Goal: Information Seeking & Learning: Find specific page/section

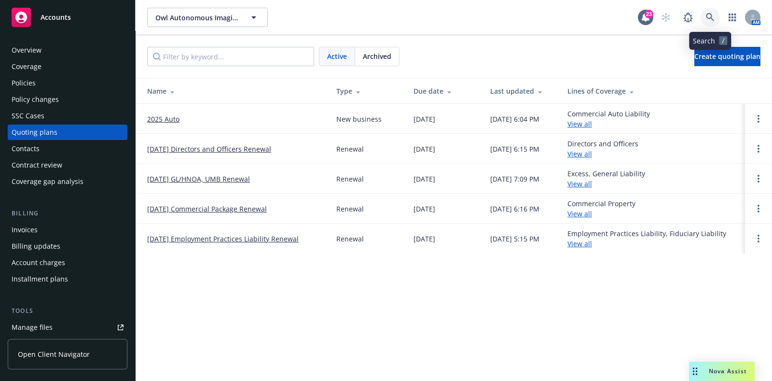
click at [707, 22] on link at bounding box center [710, 17] width 19 height 19
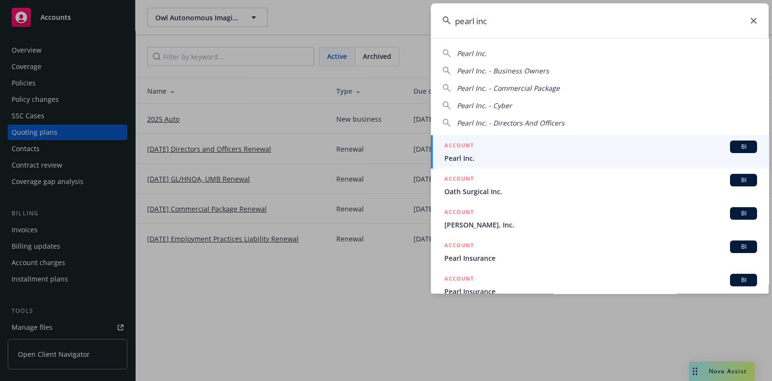
type input "pearl inc"
click at [548, 157] on span "Pearl Inc." at bounding box center [601, 158] width 313 height 10
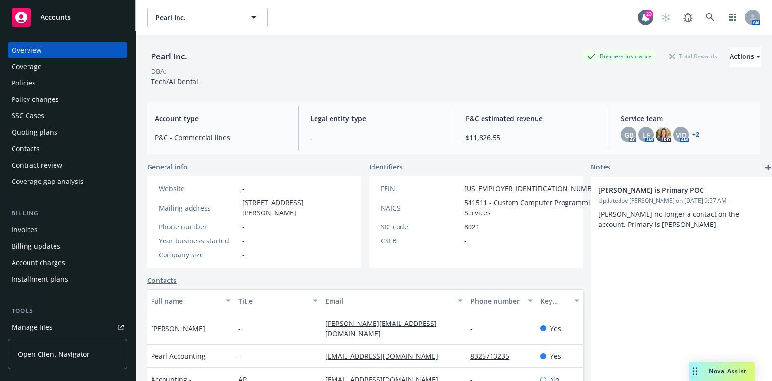
click at [63, 87] on div "Policies" at bounding box center [68, 82] width 112 height 15
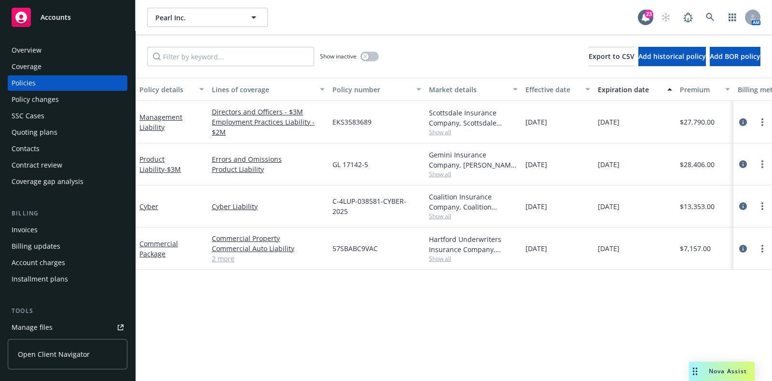
click at [59, 127] on div "Quoting plans" at bounding box center [68, 132] width 112 height 15
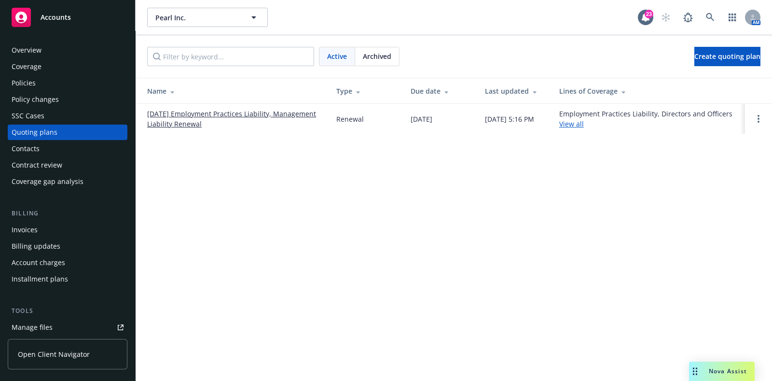
click at [393, 51] on div "Archived" at bounding box center [377, 56] width 44 height 18
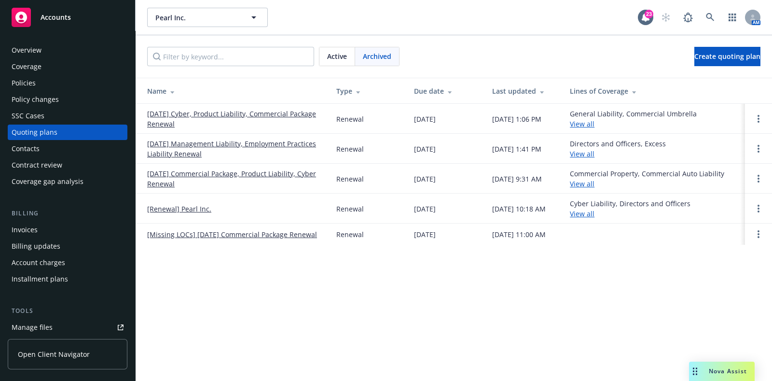
click at [287, 114] on link "07/31/25 Cyber, Product Liability, Commercial Package Renewal" at bounding box center [234, 119] width 174 height 20
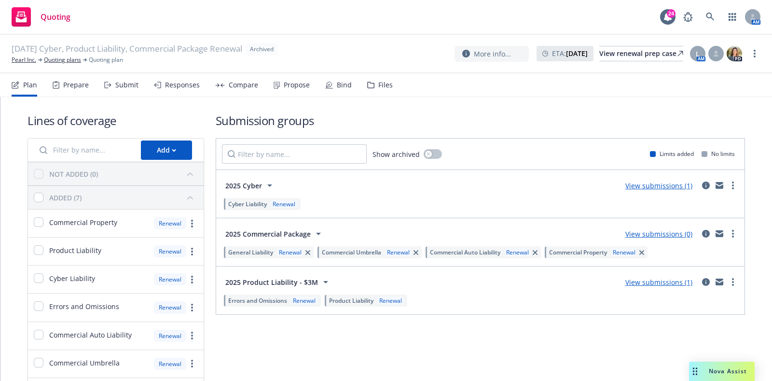
click at [383, 84] on div "Files" at bounding box center [385, 85] width 14 height 8
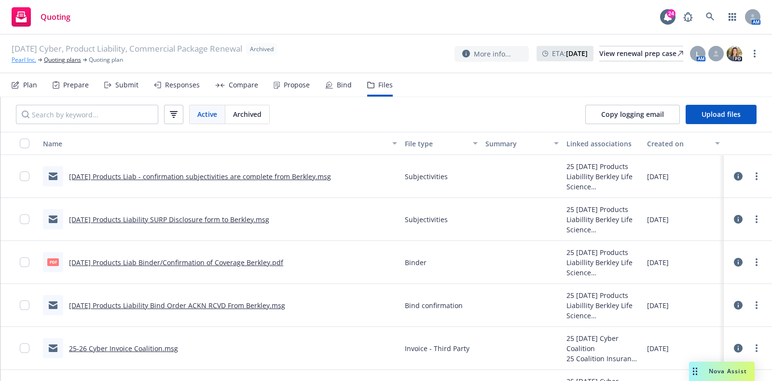
click at [13, 62] on link "Pearl Inc." at bounding box center [24, 60] width 25 height 9
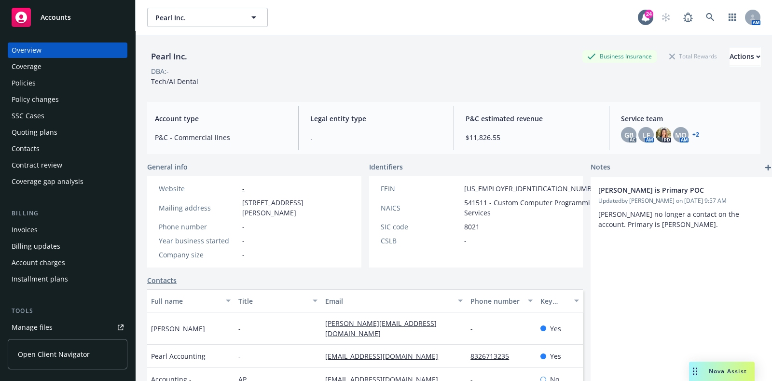
click at [72, 84] on div "Policies" at bounding box center [68, 82] width 112 height 15
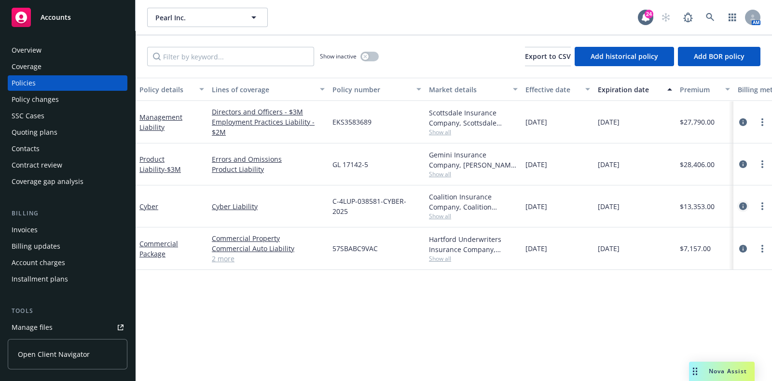
click at [744, 203] on icon "circleInformation" at bounding box center [744, 206] width 8 height 8
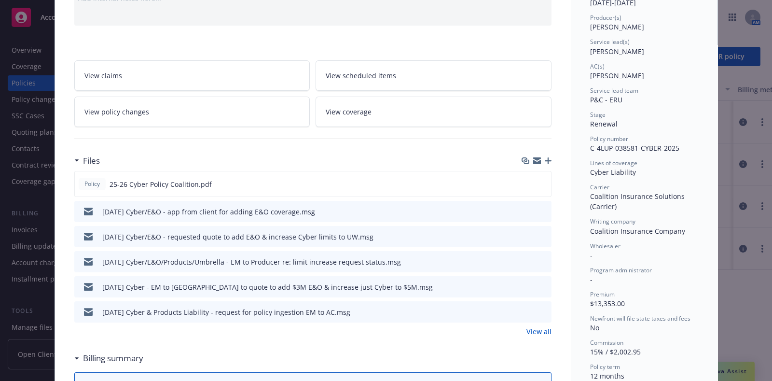
scroll to position [114, 0]
click at [533, 333] on link "View all" at bounding box center [539, 331] width 25 height 10
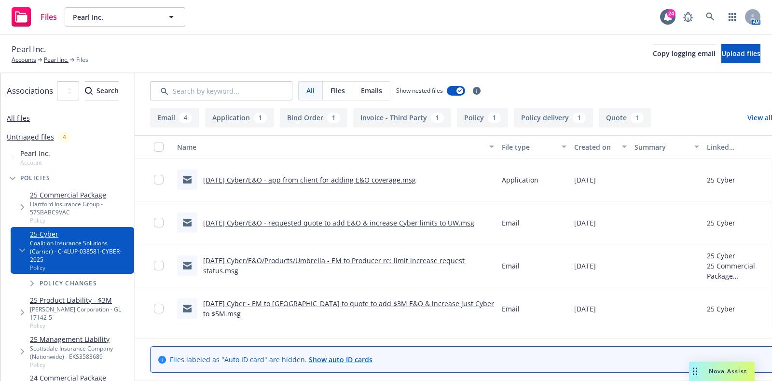
scroll to position [0, 10]
click at [22, 115] on link "All files" at bounding box center [17, 117] width 23 height 9
